Goal: Information Seeking & Learning: Find specific fact

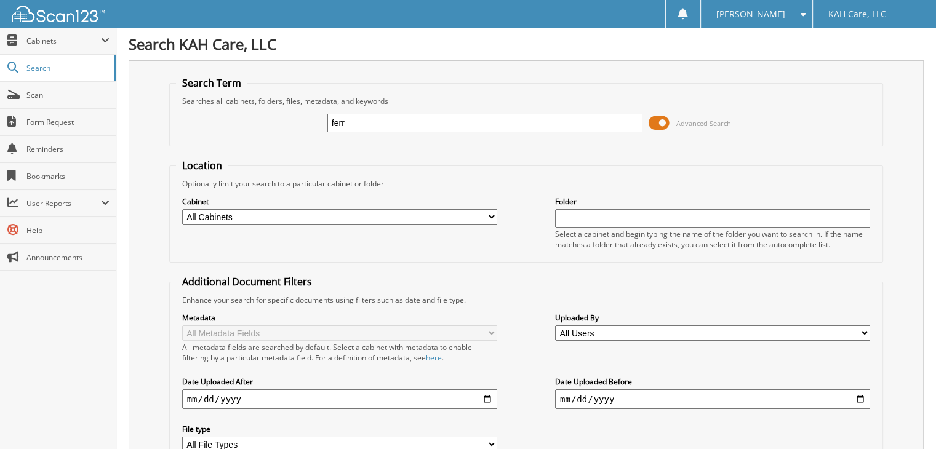
type input "ferraro"
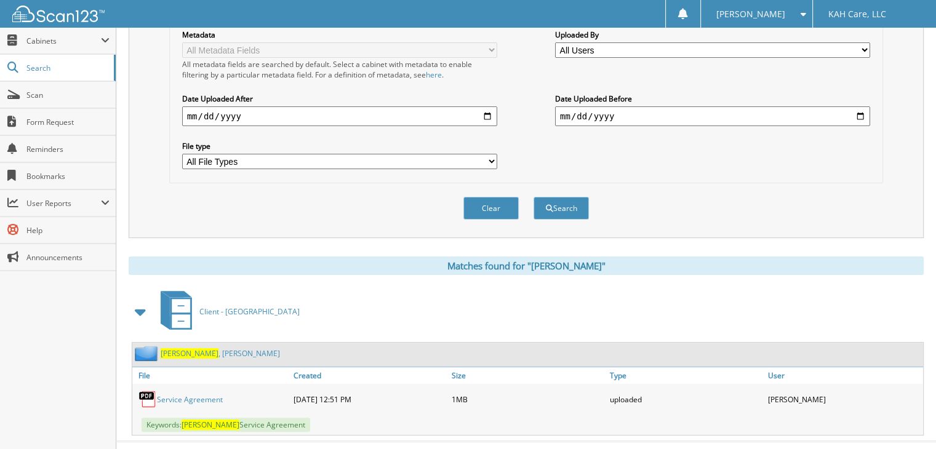
scroll to position [293, 0]
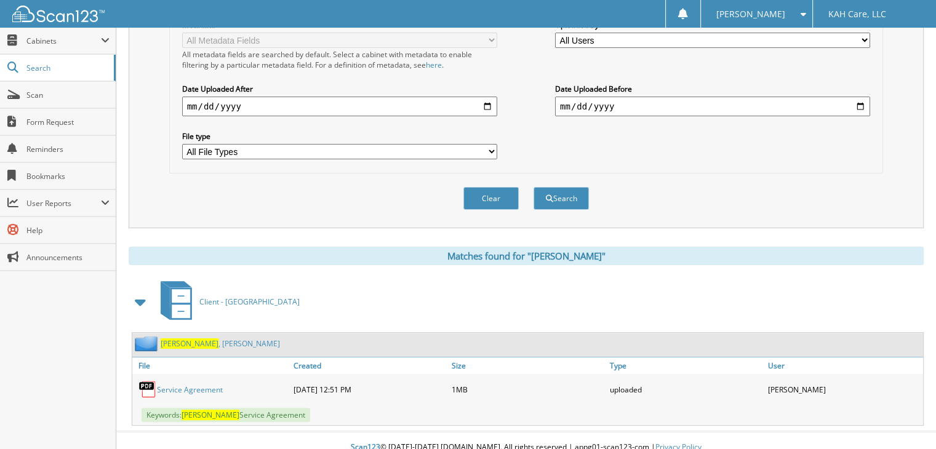
click at [202, 339] on link "Ferraro , Sandra" at bounding box center [220, 344] width 119 height 10
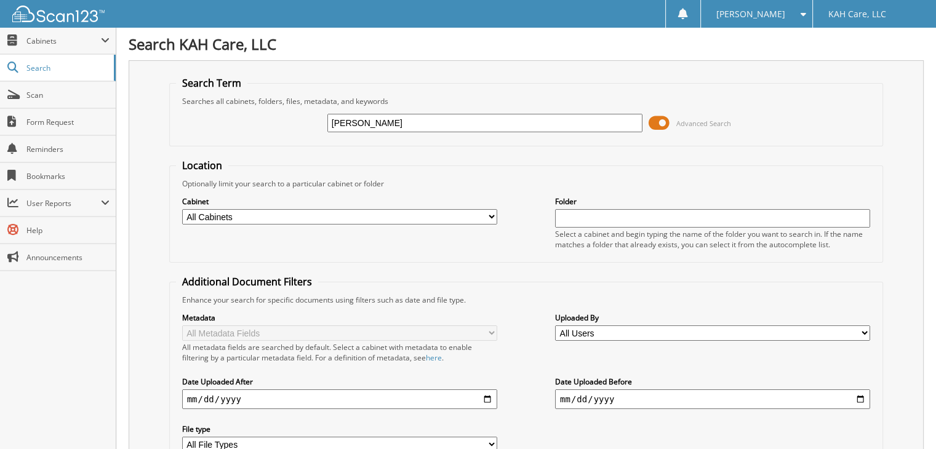
type input "[PERSON_NAME]"
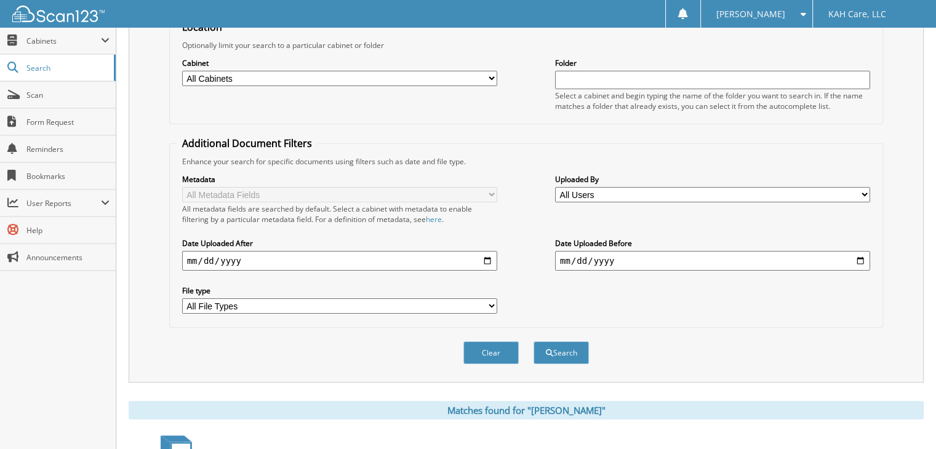
scroll to position [227, 0]
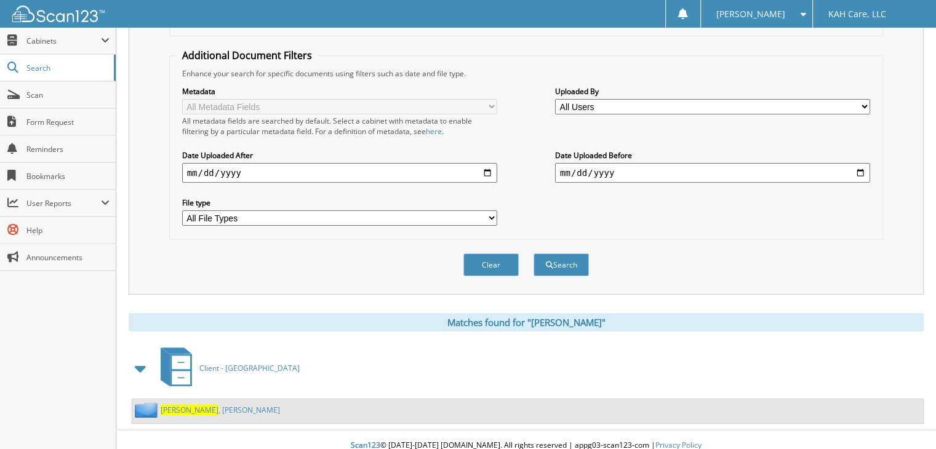
click at [195, 405] on link "Janson , Bruce" at bounding box center [220, 410] width 119 height 10
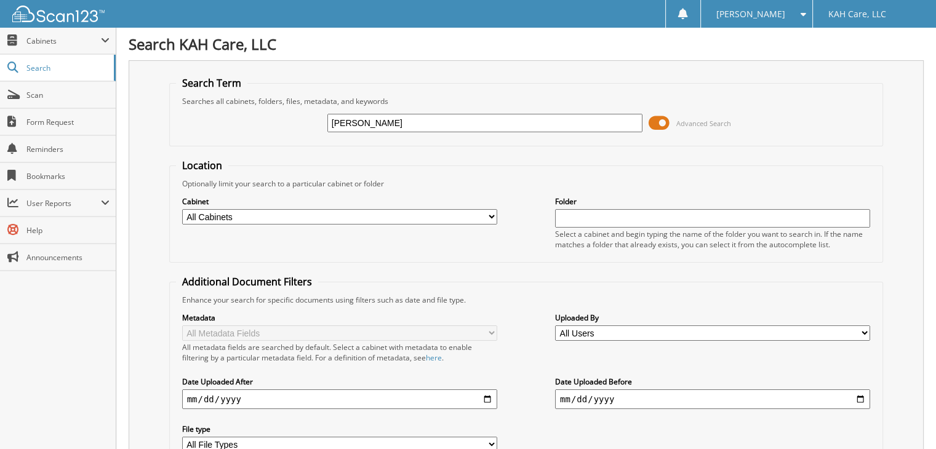
type input "[PERSON_NAME]"
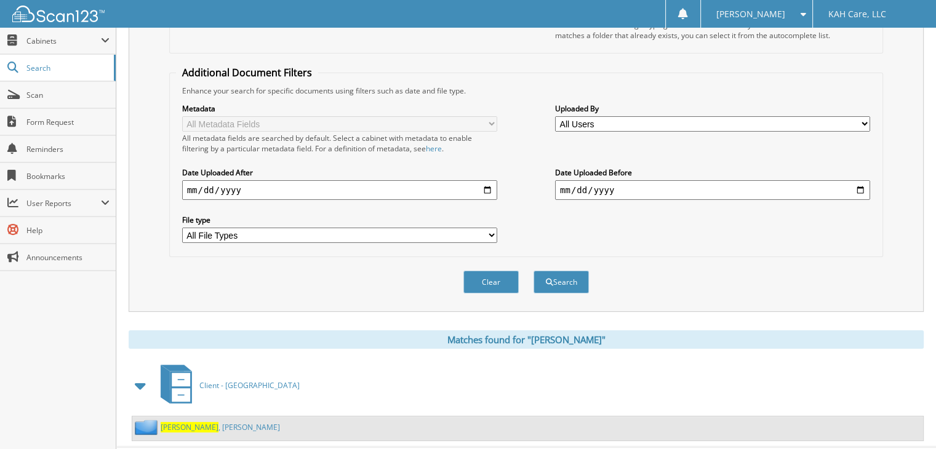
scroll to position [210, 0]
click at [204, 422] on link "Janson , Bruce" at bounding box center [220, 427] width 119 height 10
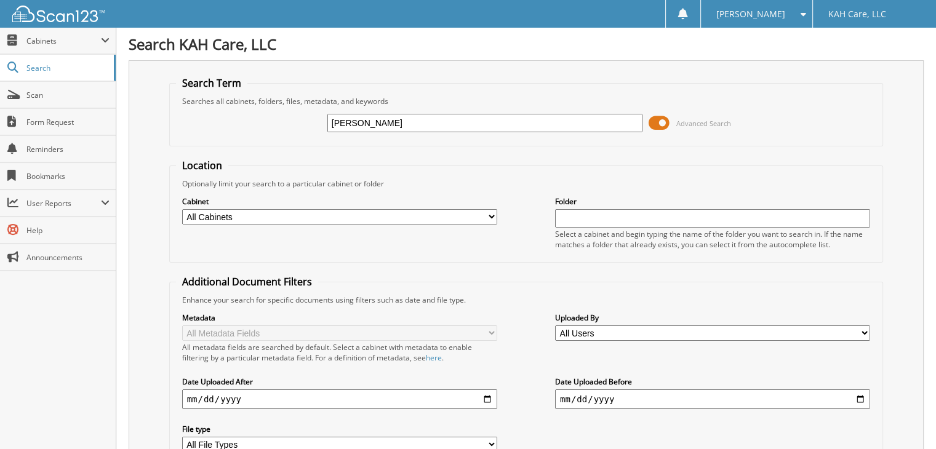
type input "[PERSON_NAME]"
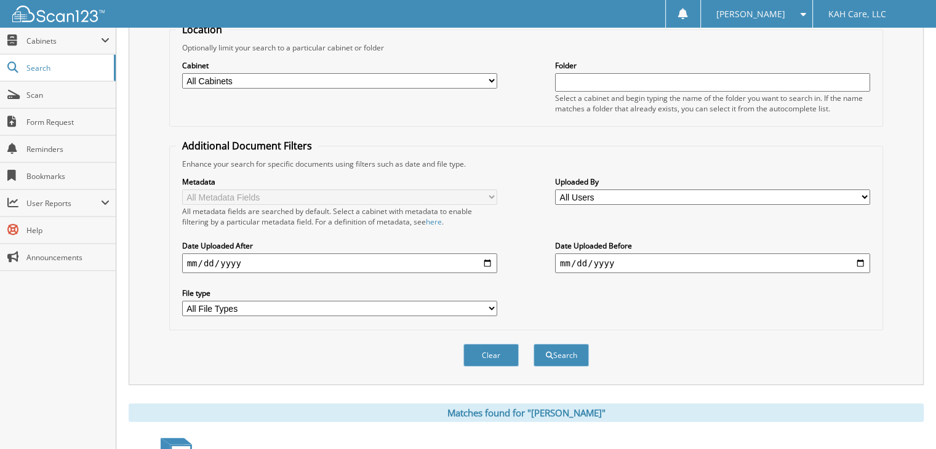
scroll to position [257, 0]
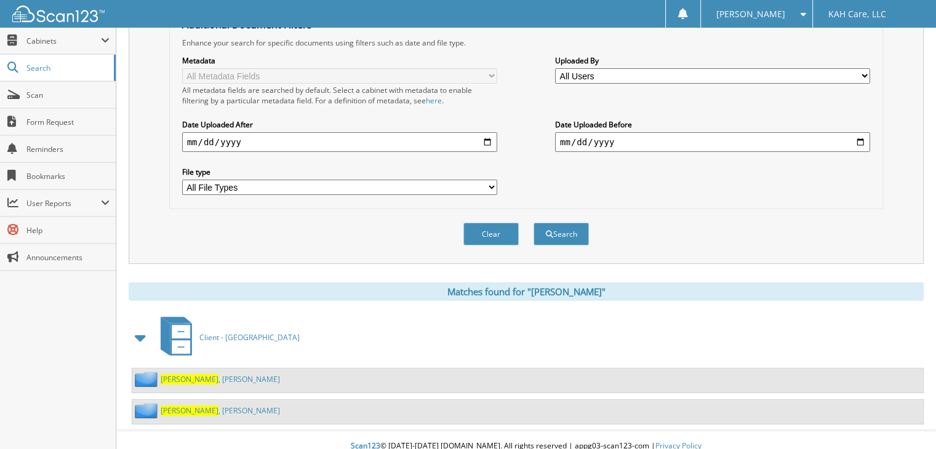
click at [211, 406] on link "Barham , Charles" at bounding box center [220, 411] width 119 height 10
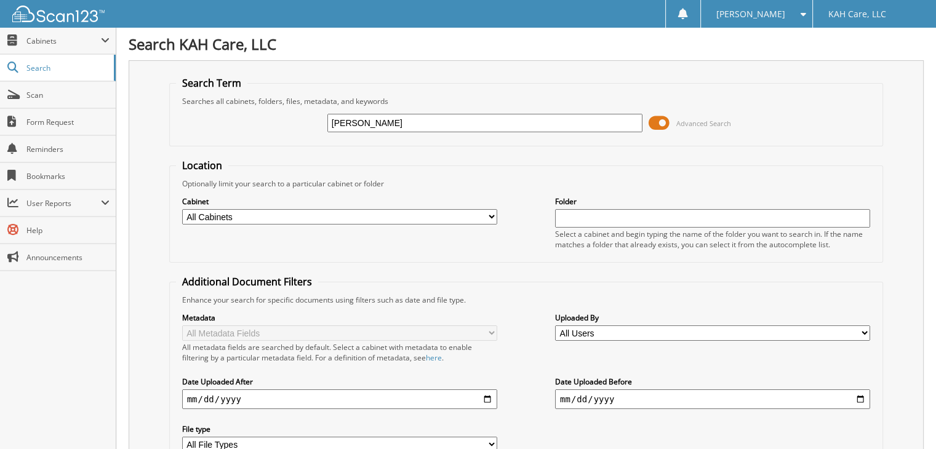
type input "rothman"
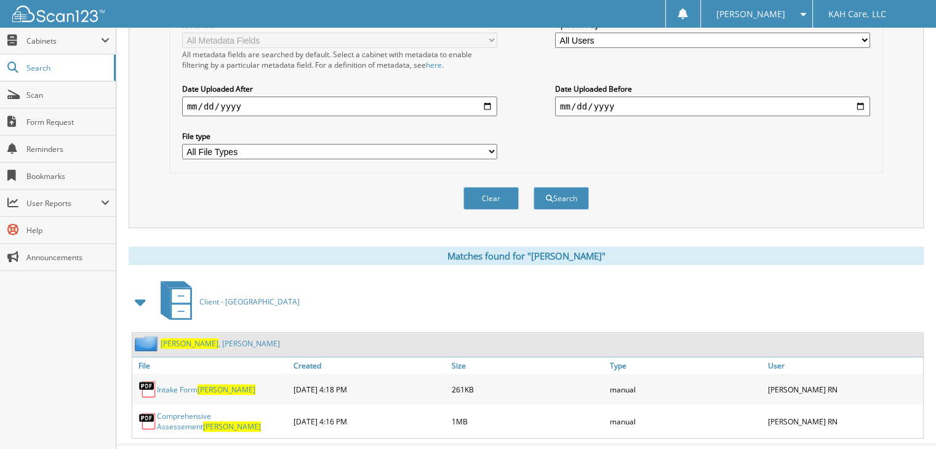
scroll to position [305, 0]
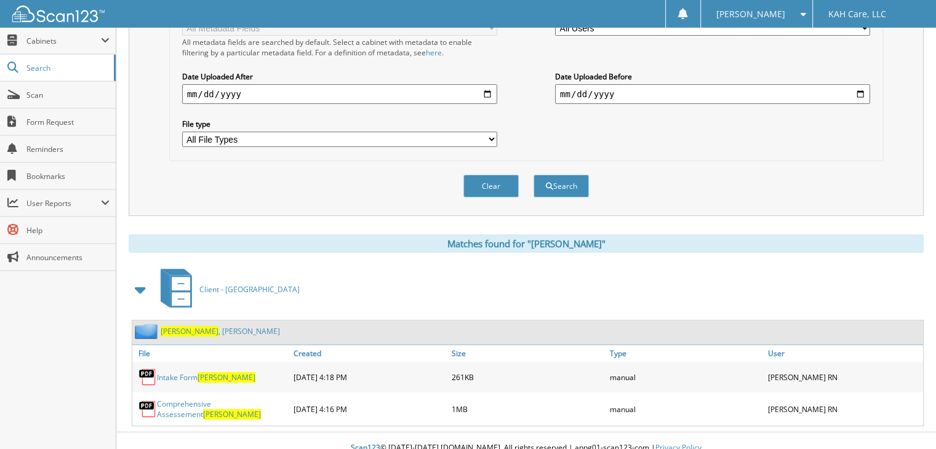
click at [224, 326] on link "Rothman , Frederick" at bounding box center [220, 331] width 119 height 10
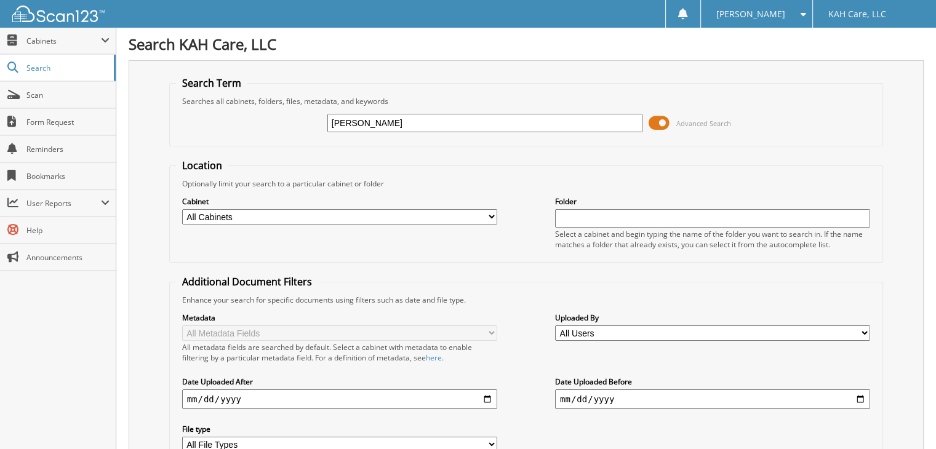
type input "smith"
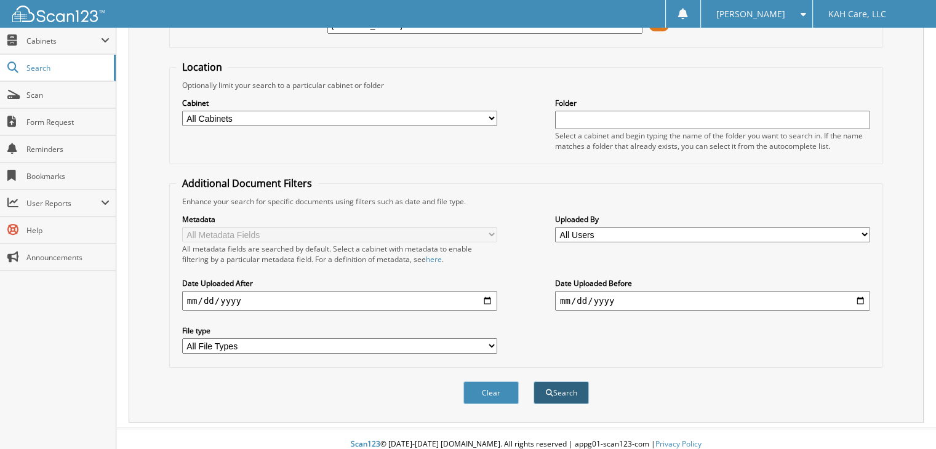
click at [579, 385] on button "Search" at bounding box center [561, 393] width 55 height 23
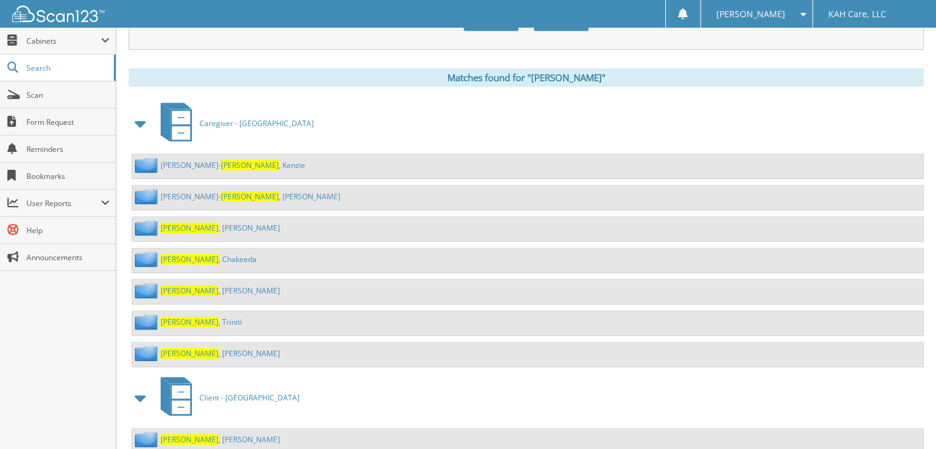
scroll to position [472, 0]
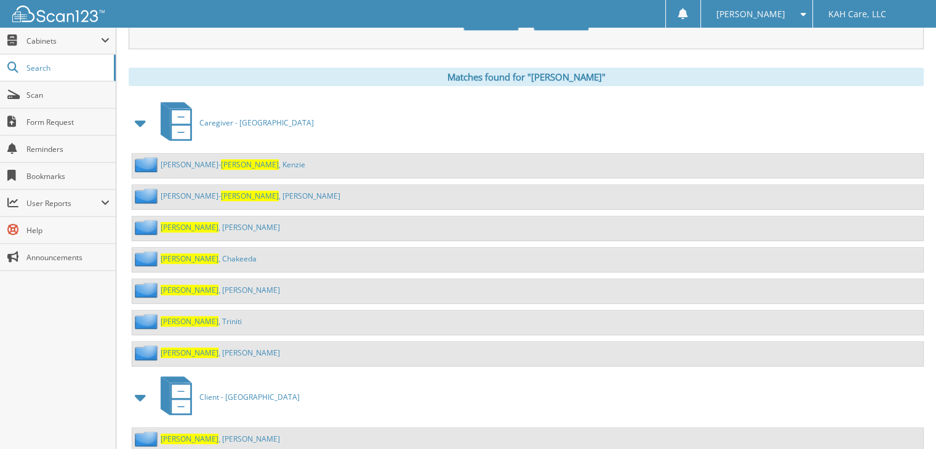
click at [138, 114] on span at bounding box center [140, 123] width 17 height 22
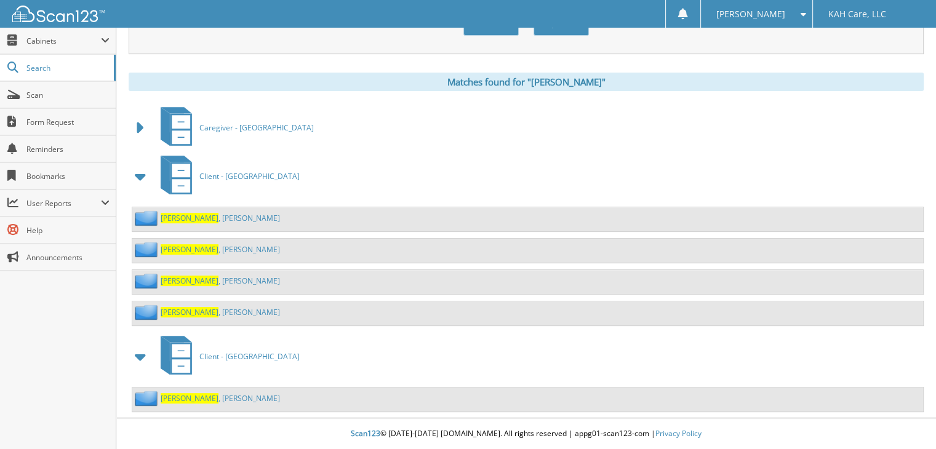
scroll to position [451, 0]
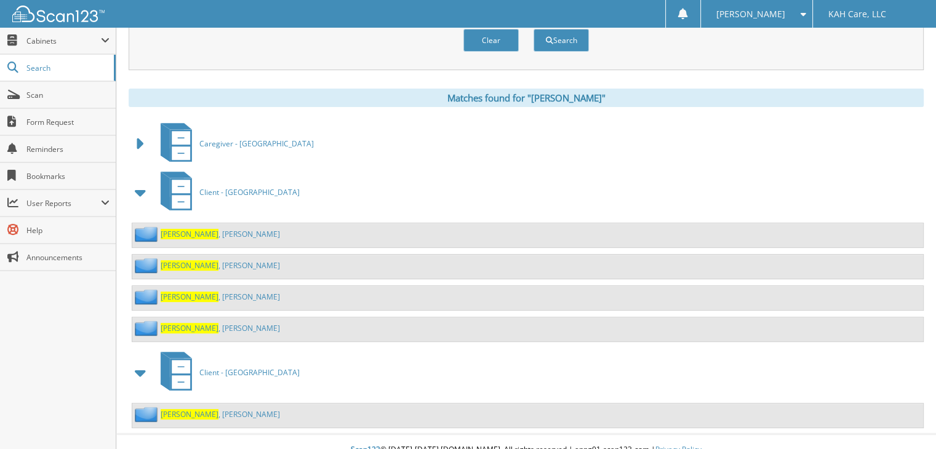
click at [204, 258] on div "[PERSON_NAME]" at bounding box center [206, 265] width 148 height 15
click at [204, 260] on link "Smith , Cheryl" at bounding box center [220, 265] width 119 height 10
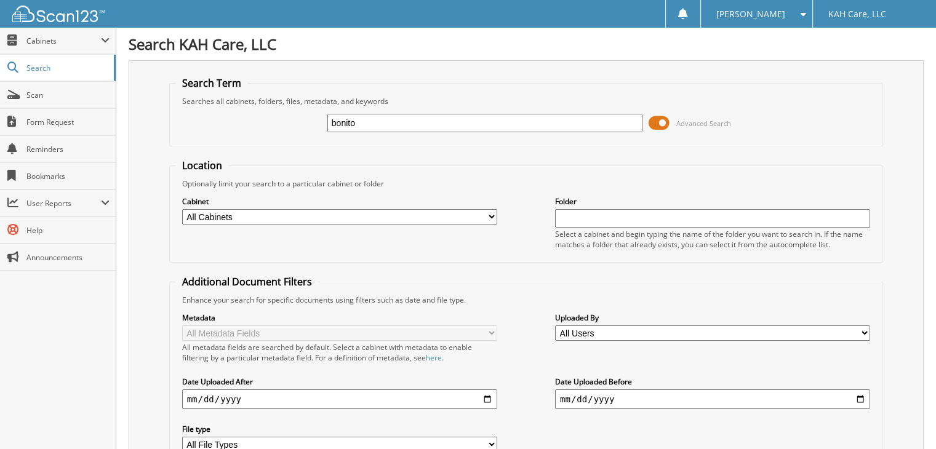
type input "bonito"
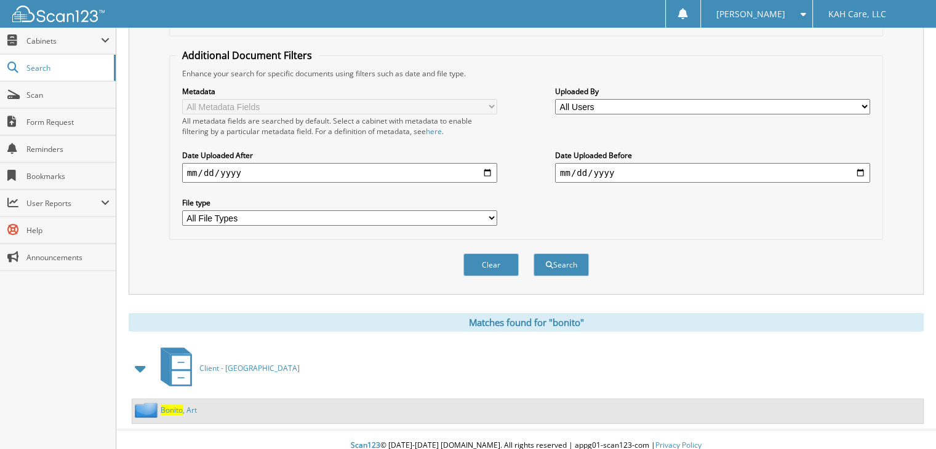
click at [185, 405] on link "Bonito , Art" at bounding box center [179, 410] width 36 height 10
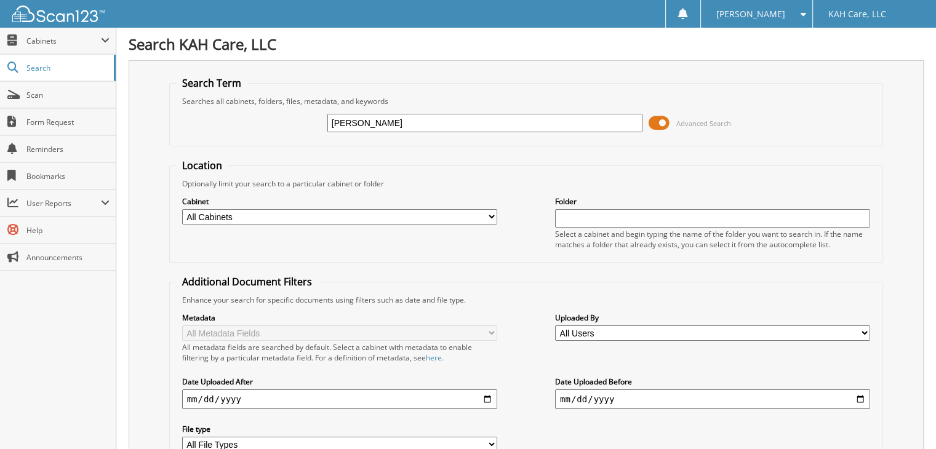
type input "[PERSON_NAME]"
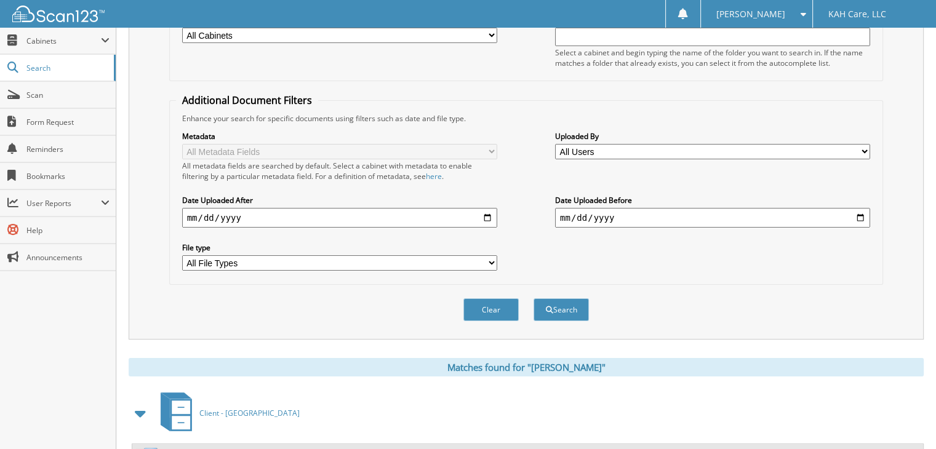
scroll to position [273, 0]
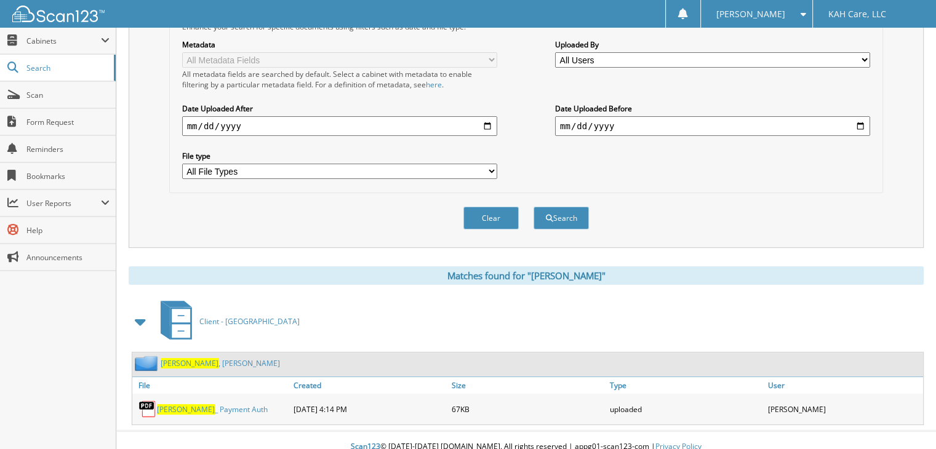
click at [203, 358] on link "[PERSON_NAME]" at bounding box center [220, 363] width 119 height 10
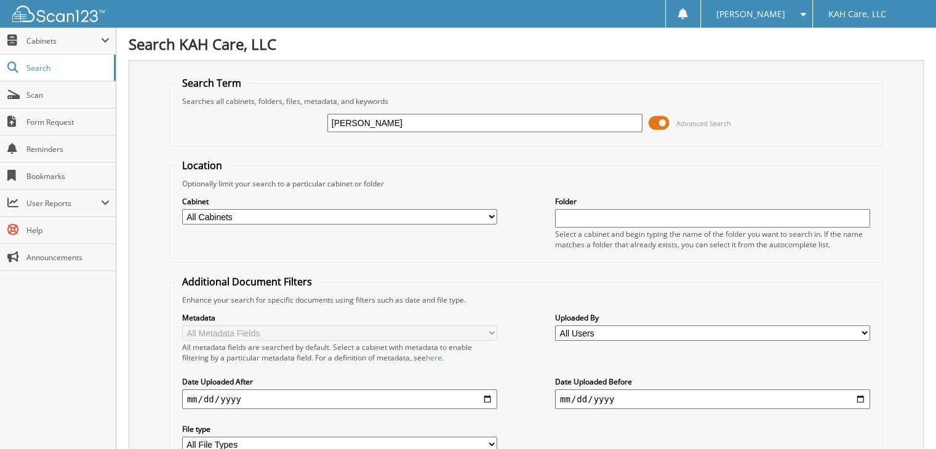
type input "[PERSON_NAME]"
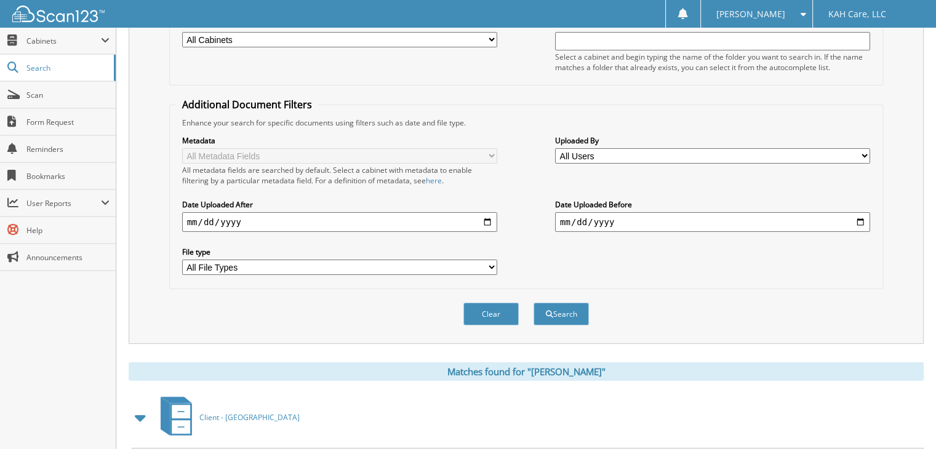
scroll to position [257, 0]
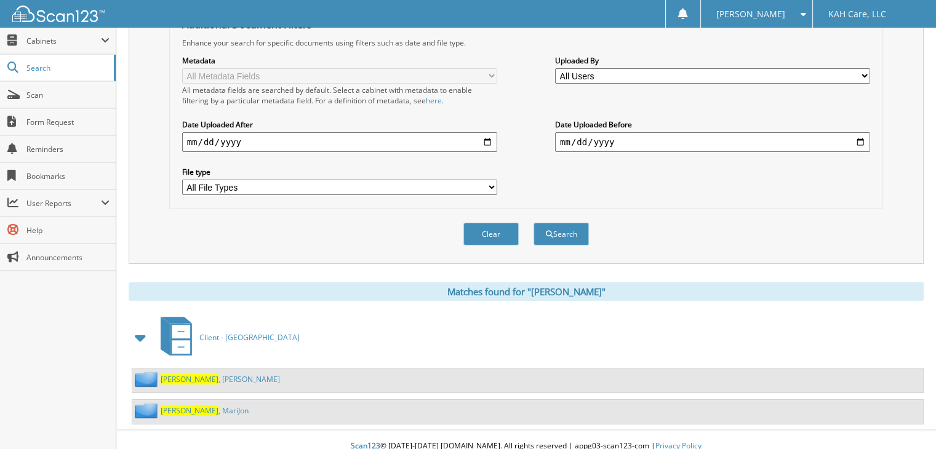
click at [192, 374] on link "[PERSON_NAME]" at bounding box center [220, 379] width 119 height 10
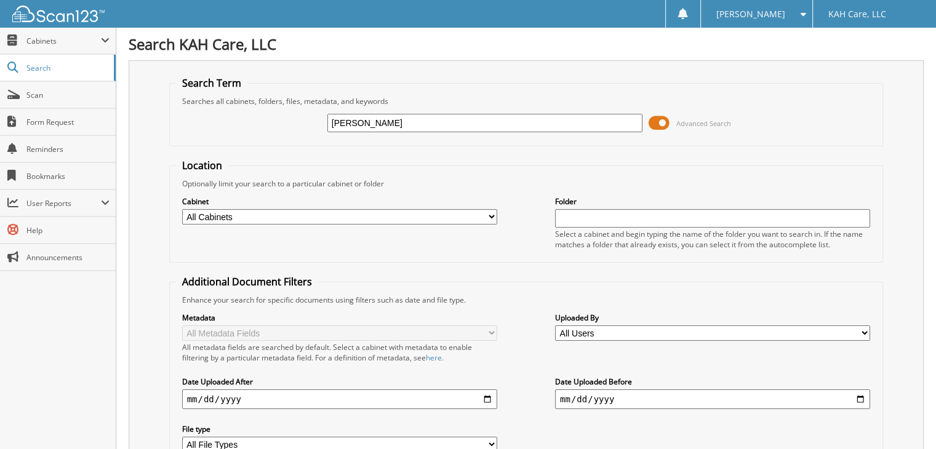
type input "bloch"
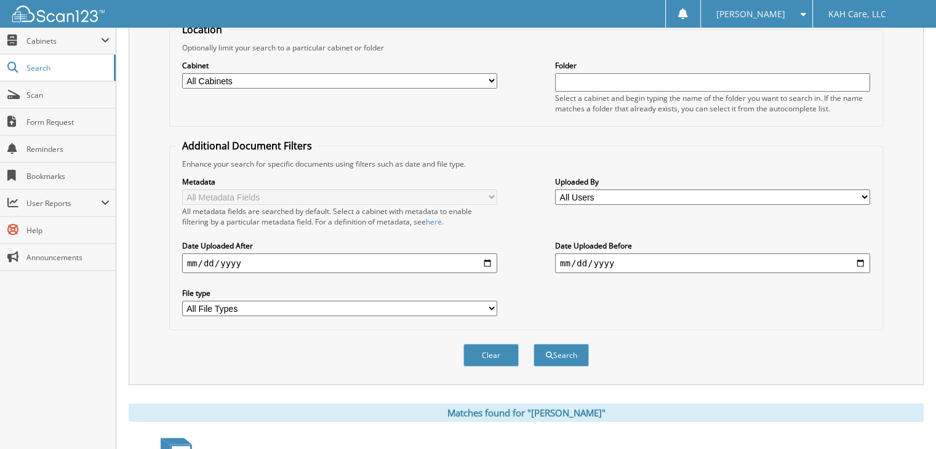
scroll to position [227, 0]
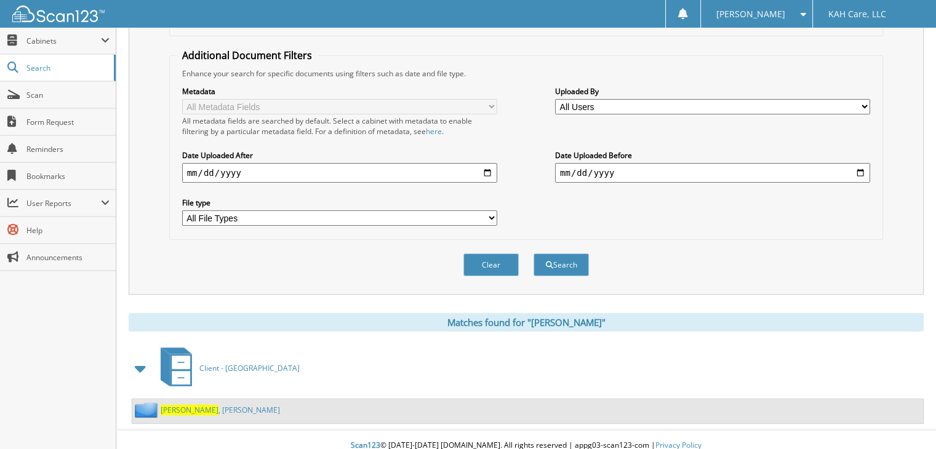
click at [203, 405] on link "Bloch , Naomi" at bounding box center [220, 410] width 119 height 10
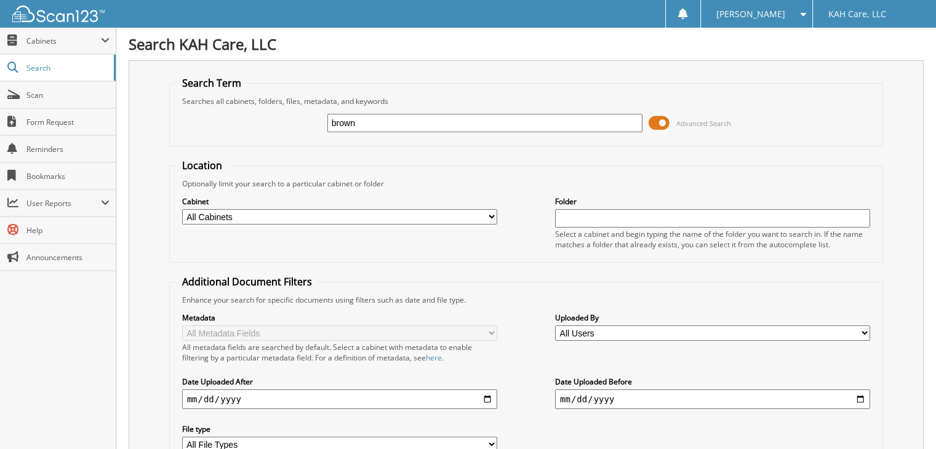
type input "brown"
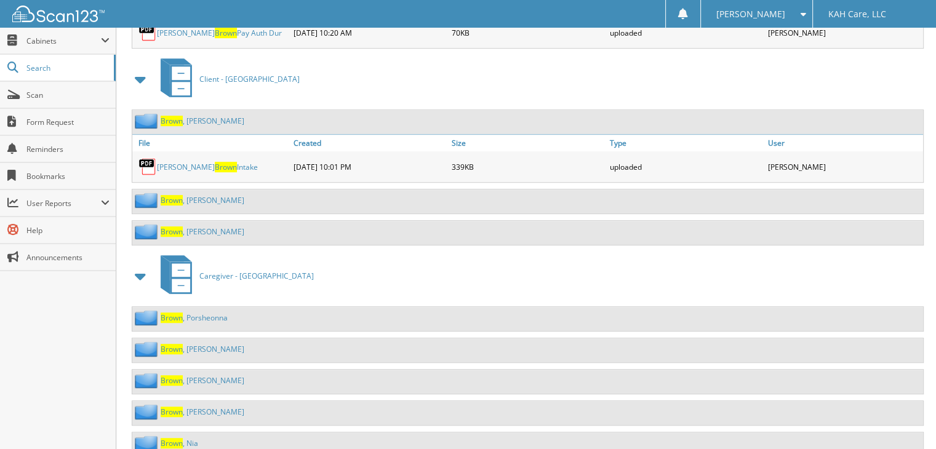
scroll to position [706, 0]
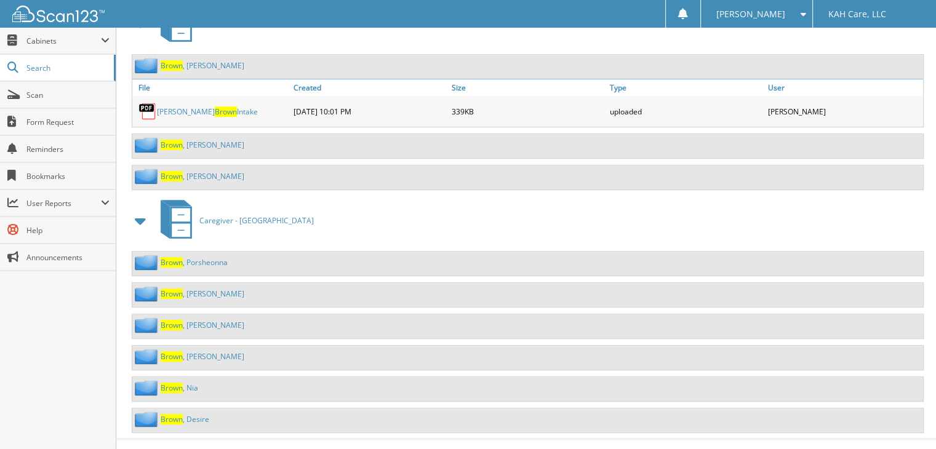
click at [205, 140] on link "Brown , Peggy" at bounding box center [203, 145] width 84 height 10
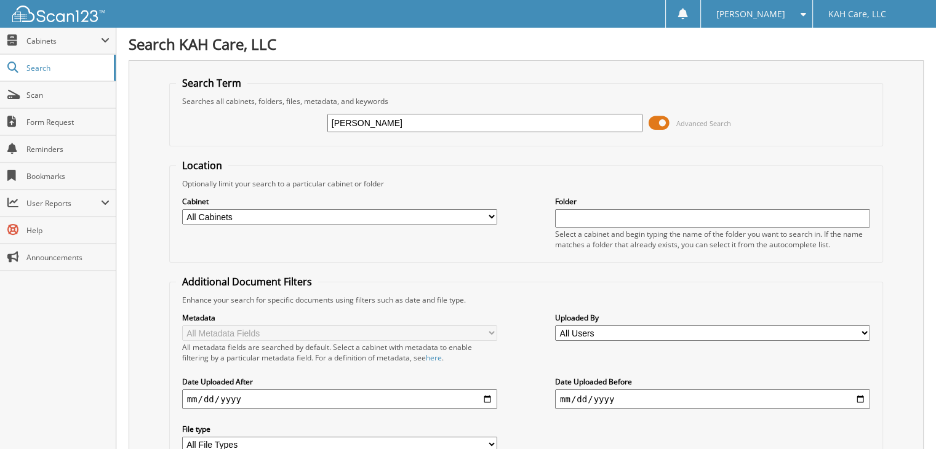
type input "[PERSON_NAME]"
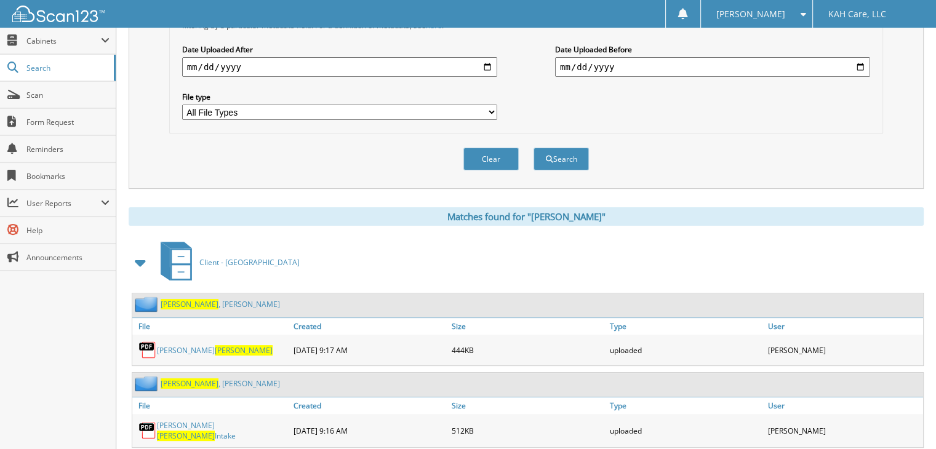
scroll to position [334, 0]
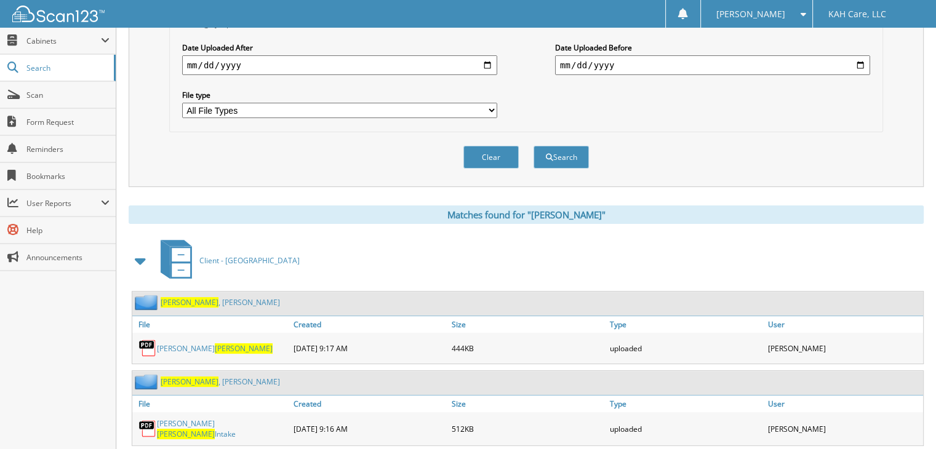
click at [206, 297] on link "[PERSON_NAME]" at bounding box center [220, 302] width 119 height 10
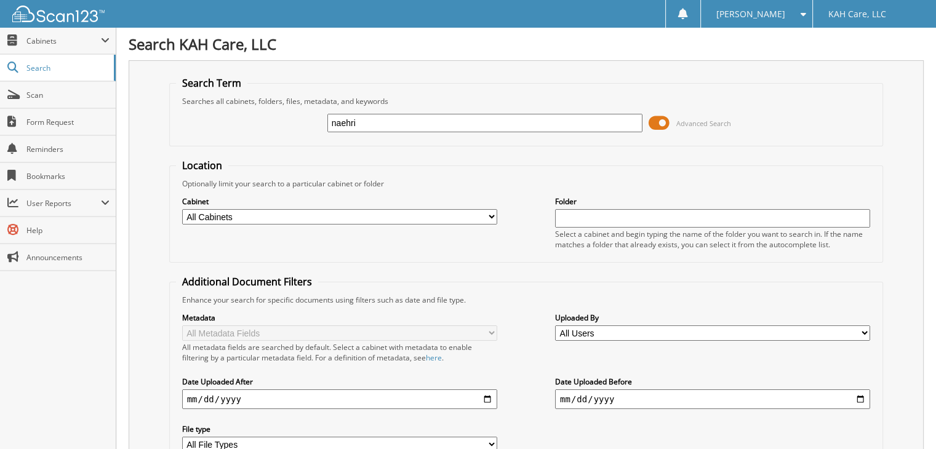
type input "naehring"
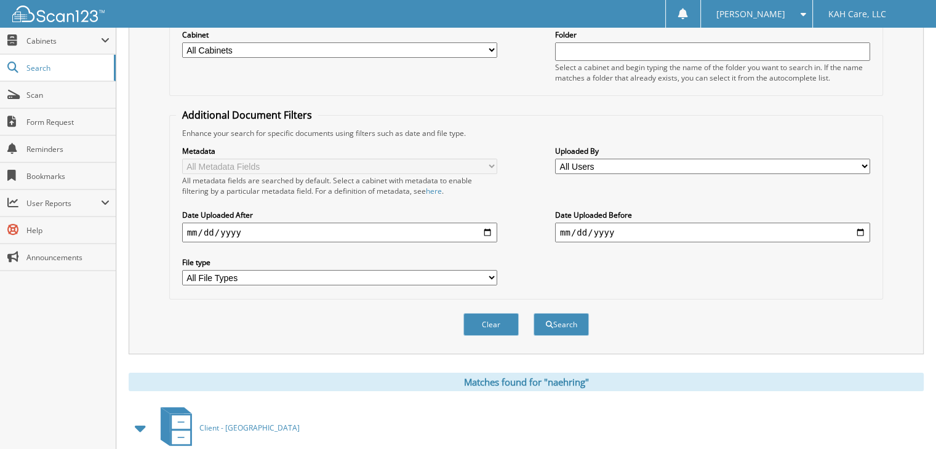
scroll to position [227, 0]
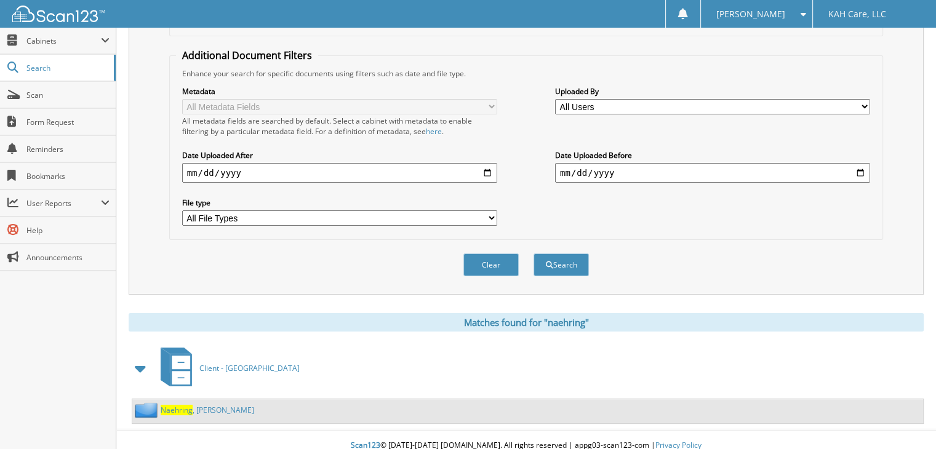
click at [205, 405] on link "Naehring , Mary" at bounding box center [208, 410] width 94 height 10
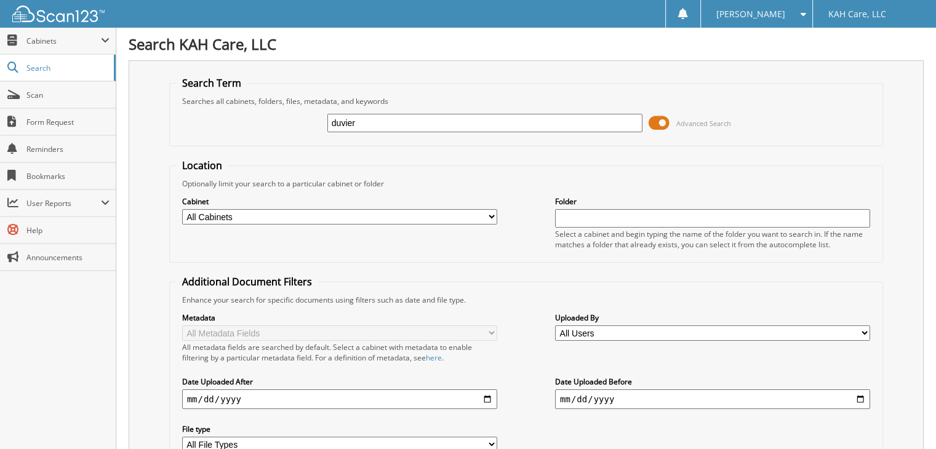
type input "duvier"
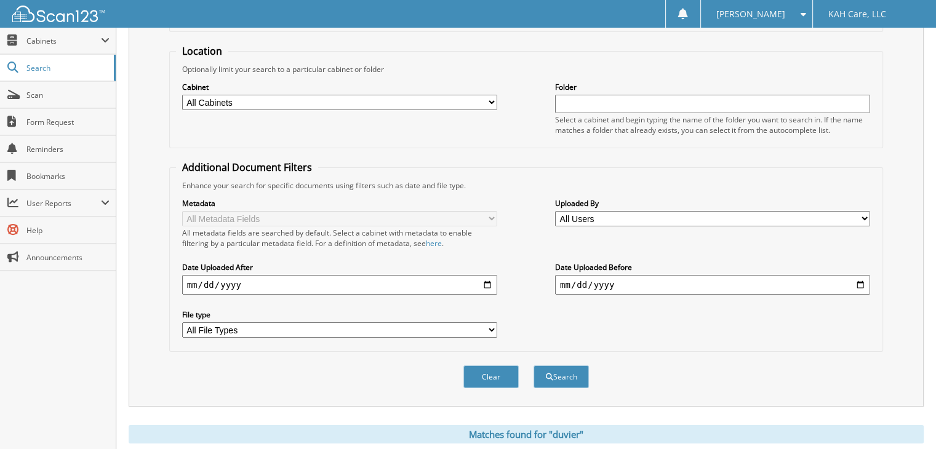
scroll to position [227, 0]
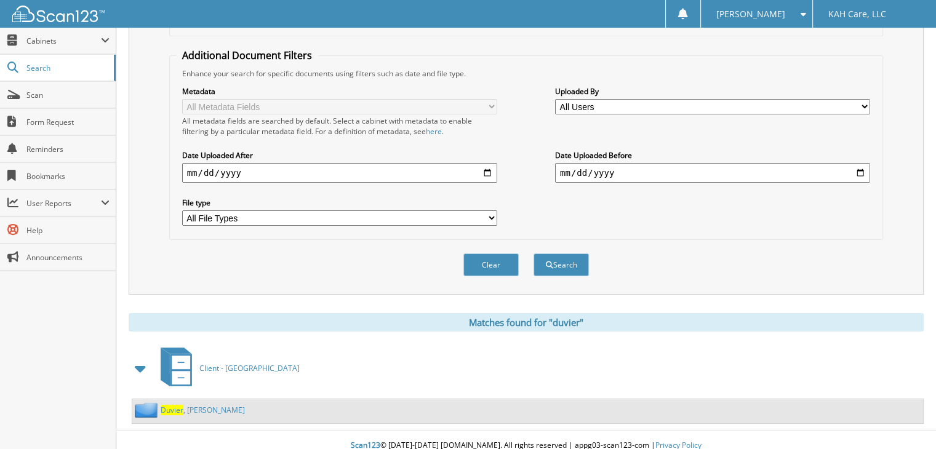
click at [206, 405] on link "Duvier , David" at bounding box center [203, 410] width 84 height 10
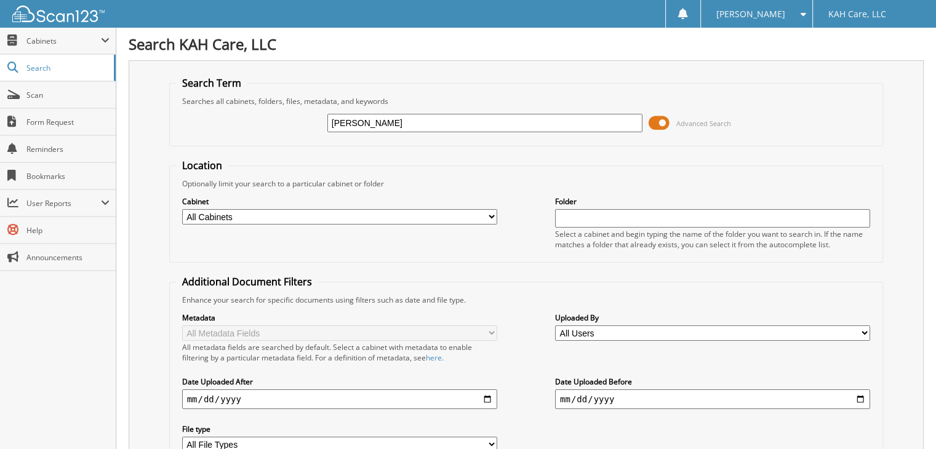
type input "ferraro"
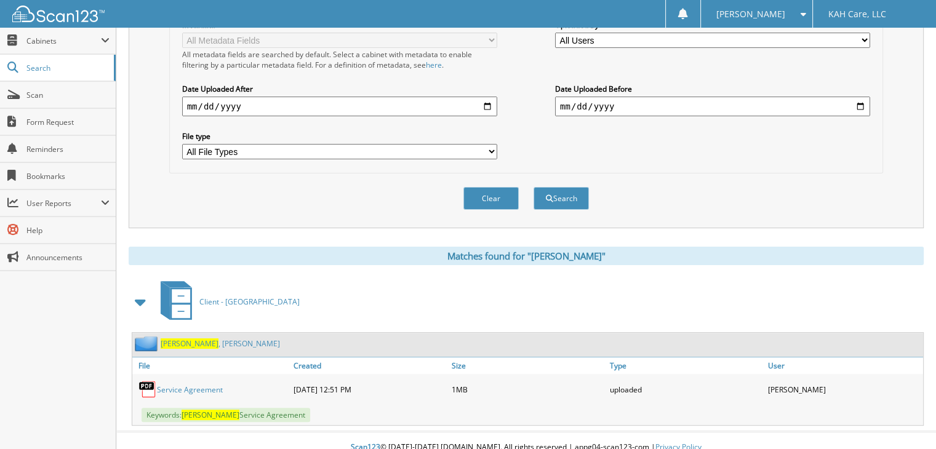
click at [194, 339] on link "Ferraro , Sandra" at bounding box center [220, 344] width 119 height 10
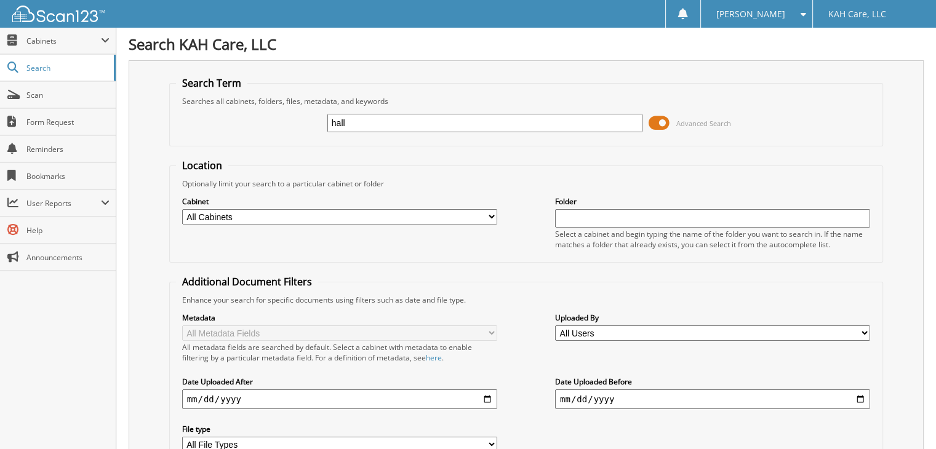
type input "[PERSON_NAME]"
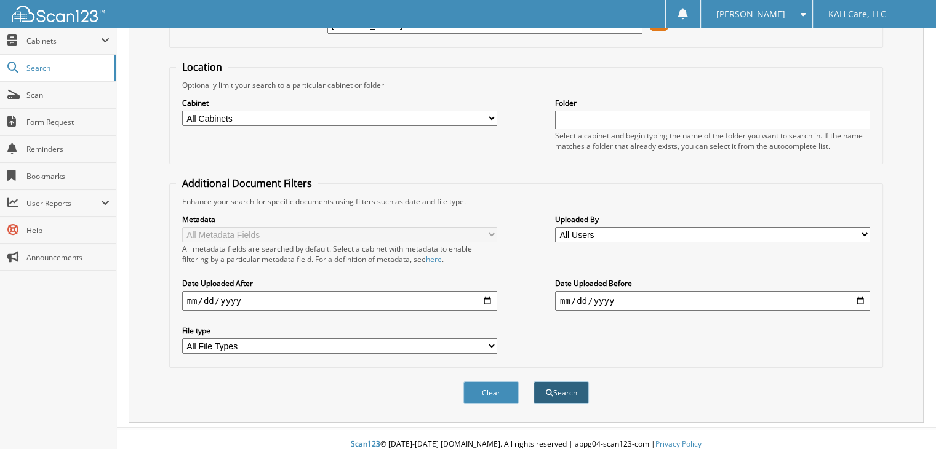
click at [558, 382] on button "Search" at bounding box center [561, 393] width 55 height 23
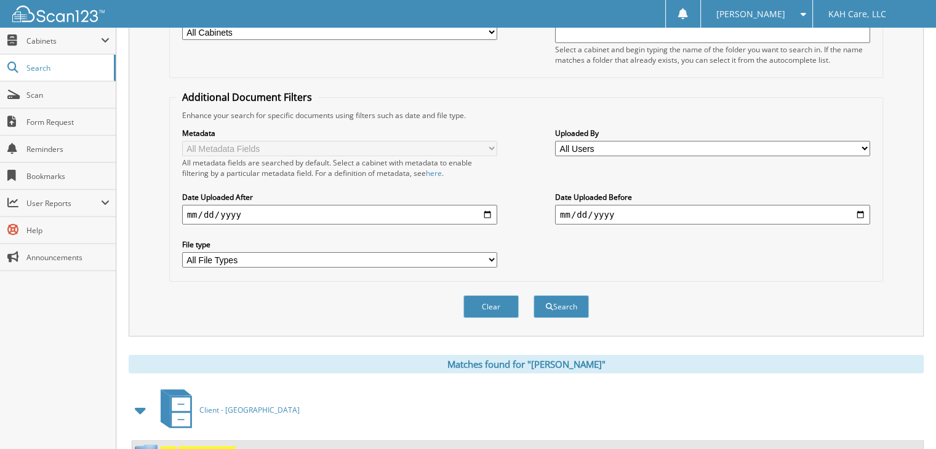
scroll to position [227, 0]
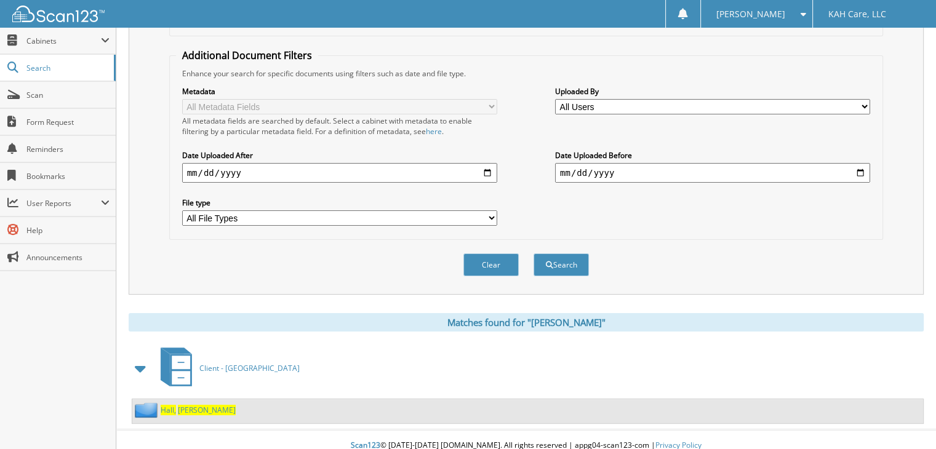
click at [183, 405] on span "[PERSON_NAME]" at bounding box center [207, 410] width 58 height 10
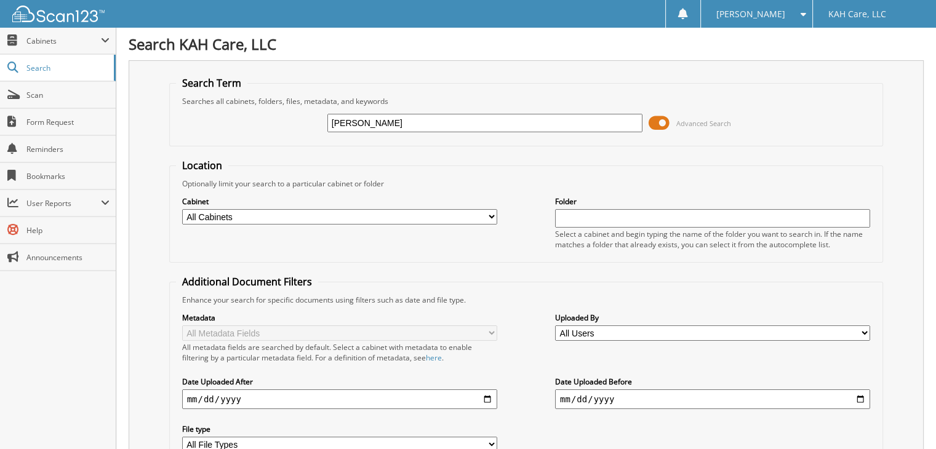
type input "[PERSON_NAME]"
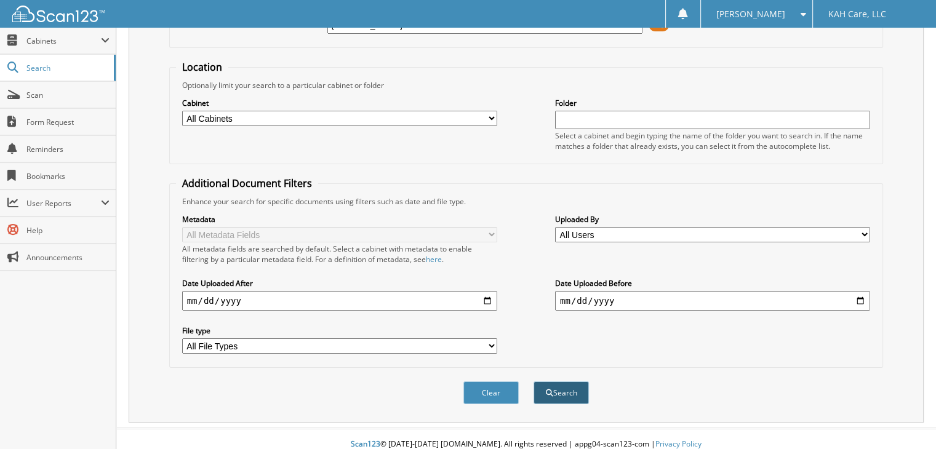
click at [557, 382] on button "Search" at bounding box center [561, 393] width 55 height 23
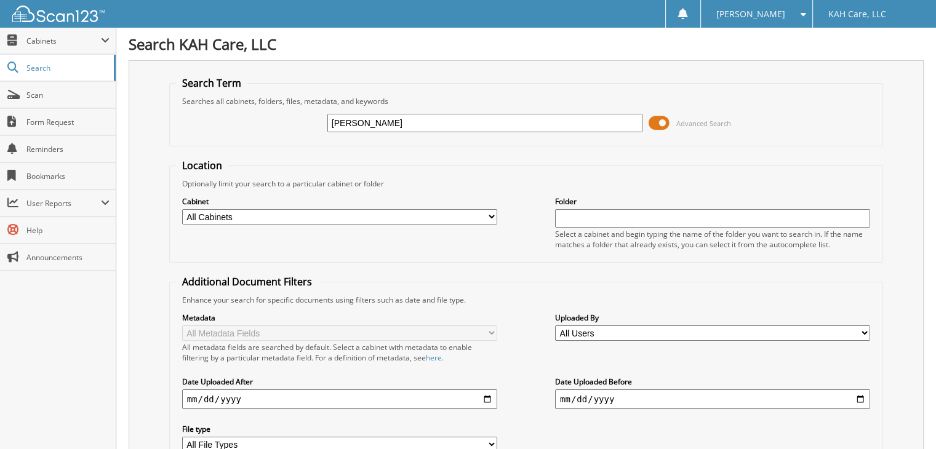
scroll to position [227, 0]
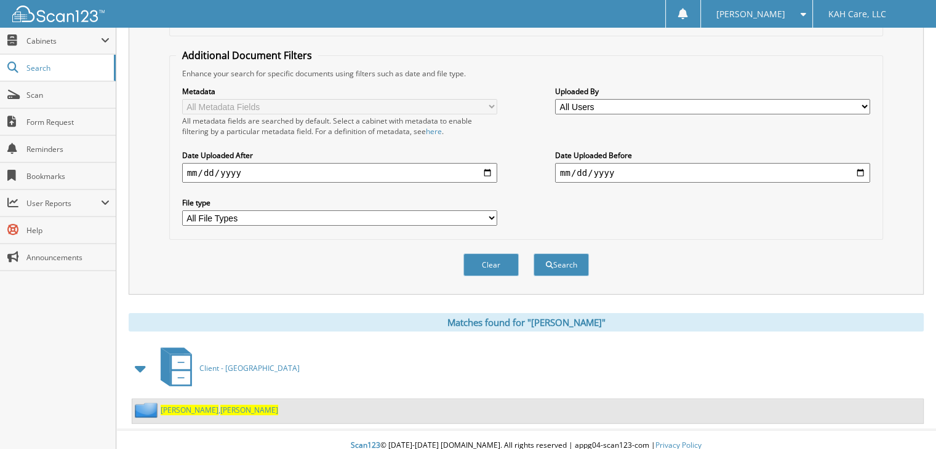
click at [220, 405] on span "[PERSON_NAME]" at bounding box center [249, 410] width 58 height 10
